Goal: Task Accomplishment & Management: Complete application form

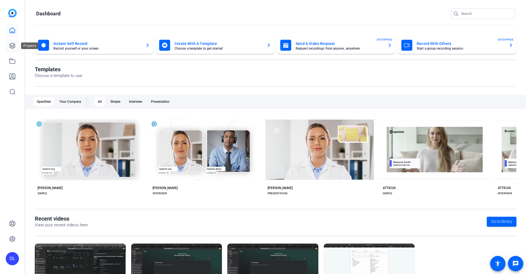
click at [8, 47] on link at bounding box center [12, 45] width 13 height 13
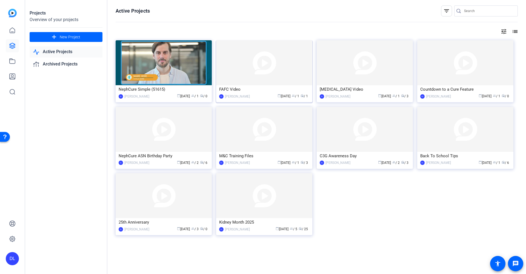
click at [248, 92] on div "FAFC Video" at bounding box center [264, 89] width 90 height 8
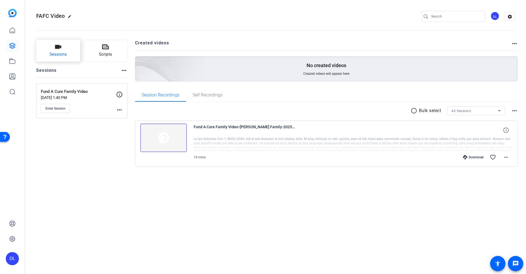
click at [60, 56] on span "Sessions" at bounding box center [58, 54] width 17 height 6
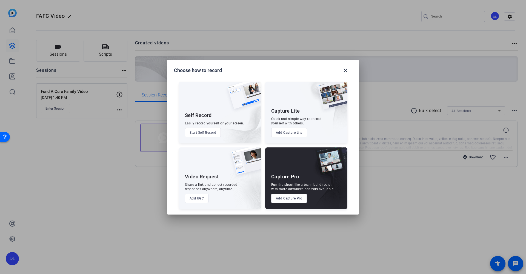
click at [196, 201] on button "Add UGC" at bounding box center [197, 198] width 24 height 9
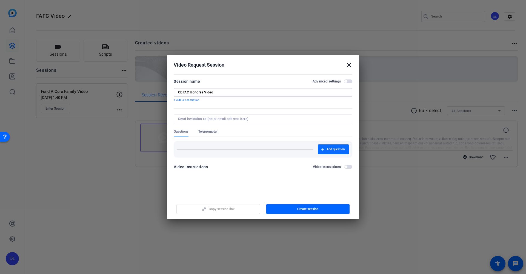
type input "CDTAC Honoree Video"
click at [331, 149] on span "Add question" at bounding box center [336, 149] width 18 height 4
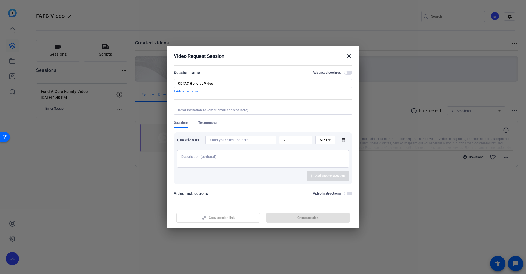
click at [237, 141] on input at bounding box center [241, 140] width 62 height 4
paste input "Looking back, what moments of progress in rare [MEDICAL_DATA] research or treat…"
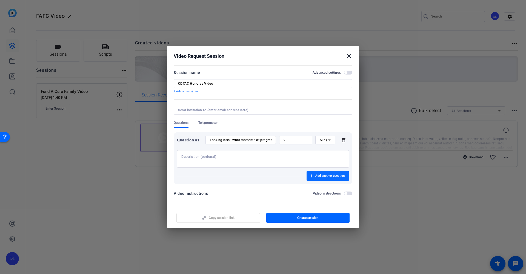
type input "Looking back, what moments of progress in rare [MEDICAL_DATA] research or treat…"
click at [319, 175] on span "Add another question" at bounding box center [330, 176] width 29 height 4
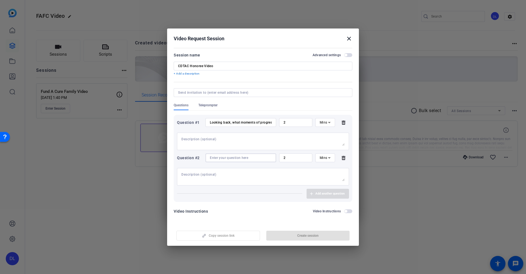
click at [248, 158] on input at bounding box center [241, 158] width 62 height 4
paste input "Why is elevating the patient voice so critical in the FDA’s decision-making pro…"
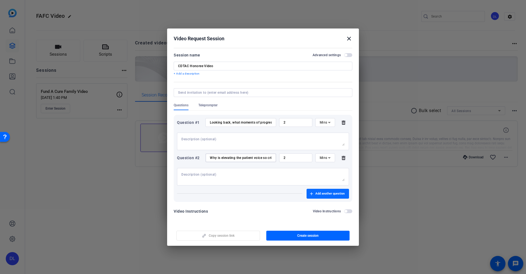
type input "Why is elevating the patient voice so critical in the FDA’s decision-making pro…"
click at [334, 197] on span "button" at bounding box center [328, 193] width 43 height 13
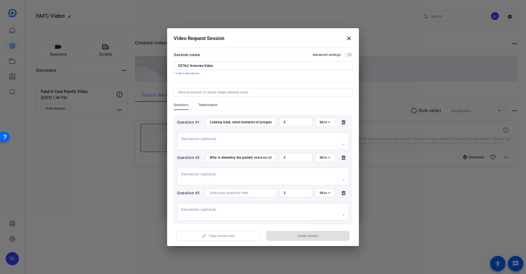
click at [223, 194] on input at bounding box center [241, 193] width 62 height 4
paste input "What have patients and families taught you that has changed the way you and you…"
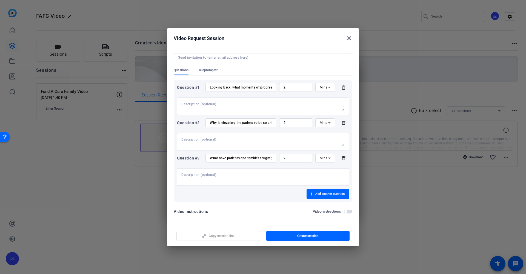
scroll to position [35, 0]
type input "What have patients and families taught you that has changed the way you and you…"
click at [319, 194] on span "Add another question" at bounding box center [330, 194] width 29 height 4
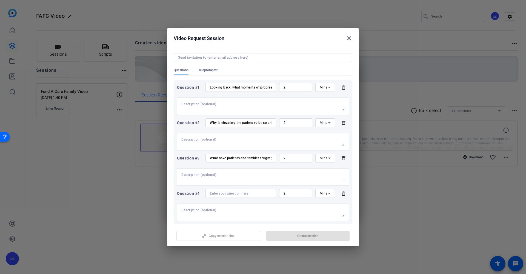
click at [236, 193] on input at bounding box center [241, 193] width 62 height 4
paste input "Why are you hopeful about the future of rare [MEDICAL_DATA] treatment?"
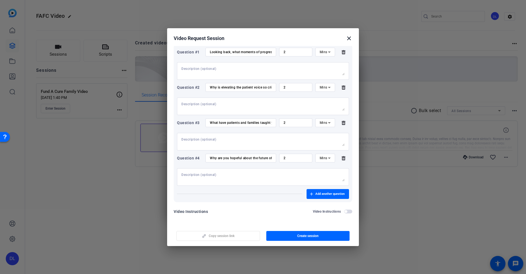
scroll to position [70, 0]
type input "Why are you hopeful about the future of rare [MEDICAL_DATA] treatment?"
click at [318, 194] on span "Add another question" at bounding box center [330, 194] width 29 height 4
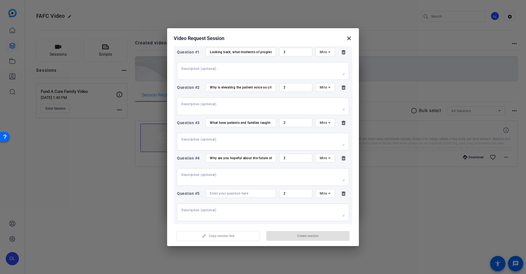
click at [247, 194] on input at bounding box center [241, 193] width 62 height 4
paste input "Why is continued support from the community through events like Countdown to a …"
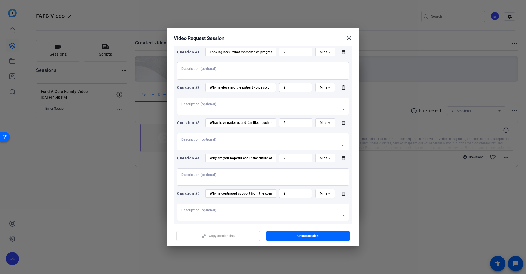
type input "Why is continued support from the community through events like Countdown to a …"
click at [290, 207] on div at bounding box center [263, 213] width 163 height 18
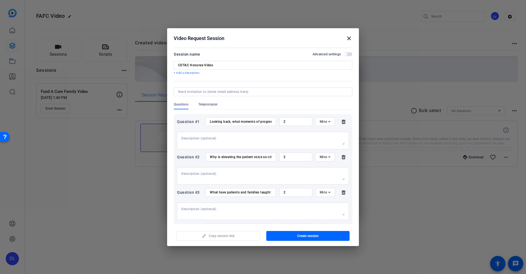
scroll to position [0, 0]
click at [323, 120] on div "Mins" at bounding box center [324, 121] width 8 height 7
click at [325, 161] on span "No Time Limit" at bounding box center [324, 165] width 11 height 20
click at [329, 156] on icon at bounding box center [329, 157] width 7 height 7
click at [328, 206] on span "No Time Limit" at bounding box center [324, 200] width 11 height 20
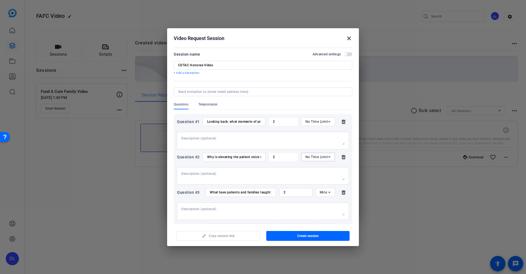
click at [322, 191] on span "Mins" at bounding box center [324, 193] width 8 height 4
click at [321, 237] on span "No Time Limit" at bounding box center [324, 235] width 11 height 20
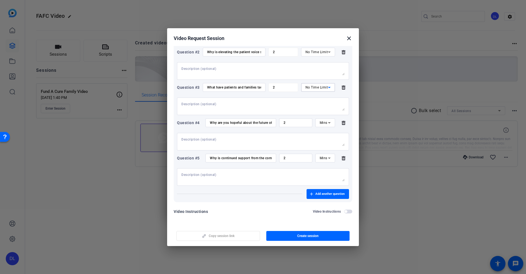
scroll to position [106, 0]
click at [327, 124] on icon at bounding box center [329, 123] width 7 height 7
click at [326, 170] on span "No Time Limit" at bounding box center [324, 166] width 11 height 20
click at [324, 158] on span "Mins" at bounding box center [324, 158] width 8 height 4
click at [322, 204] on span "No Time Limit" at bounding box center [324, 201] width 11 height 20
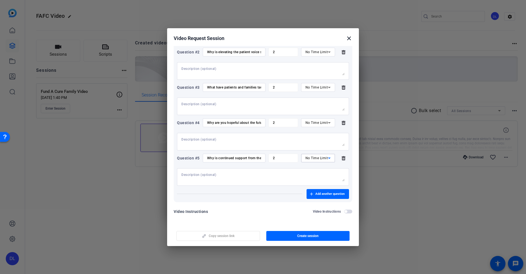
scroll to position [0, 0]
click at [298, 235] on span "Create session" at bounding box center [308, 236] width 21 height 4
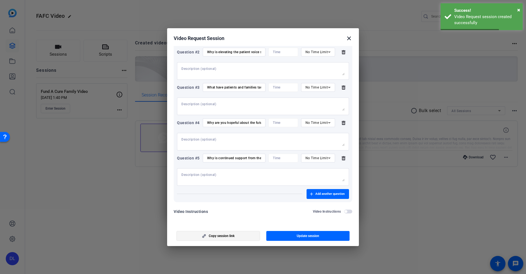
click at [229, 239] on span "button" at bounding box center [218, 236] width 83 height 13
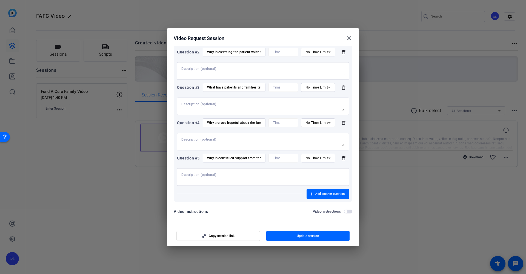
click at [350, 39] on mat-icon "close" at bounding box center [349, 38] width 7 height 7
